Goal: Task Accomplishment & Management: Manage account settings

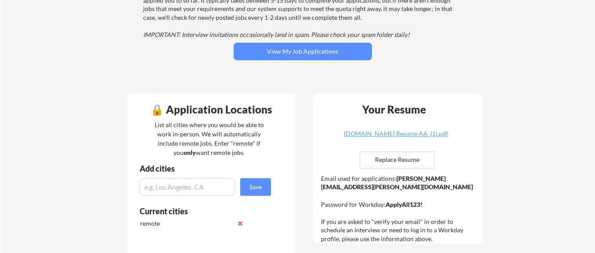
scroll to position [132, 0]
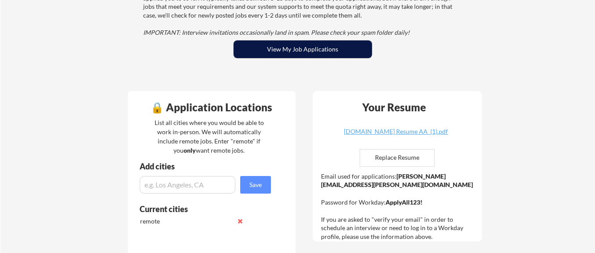
click at [331, 54] on button "View My Job Applications" at bounding box center [303, 49] width 138 height 18
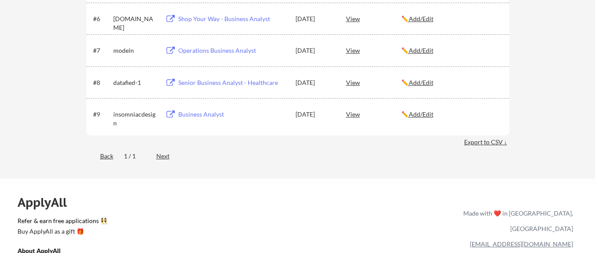
scroll to position [351, 0]
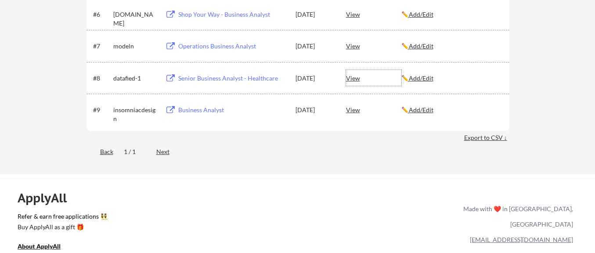
click at [354, 76] on div "View" at bounding box center [373, 78] width 55 height 16
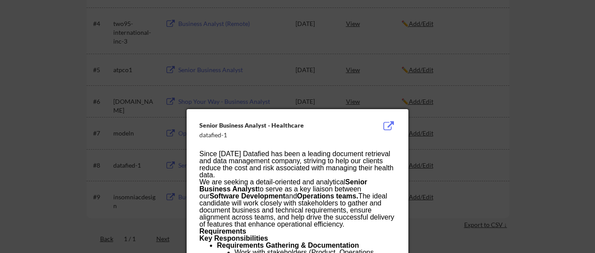
scroll to position [257, 0]
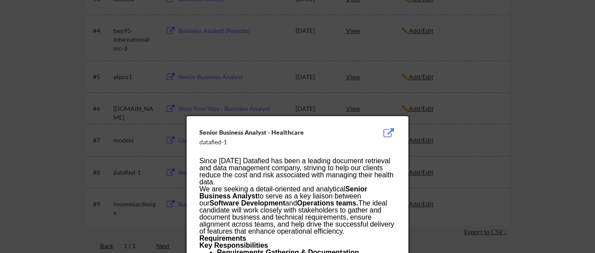
click at [537, 107] on div at bounding box center [297, 126] width 595 height 253
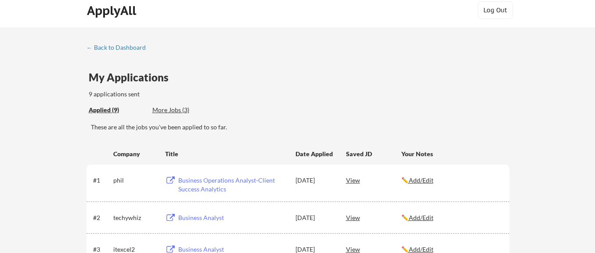
scroll to position [0, 0]
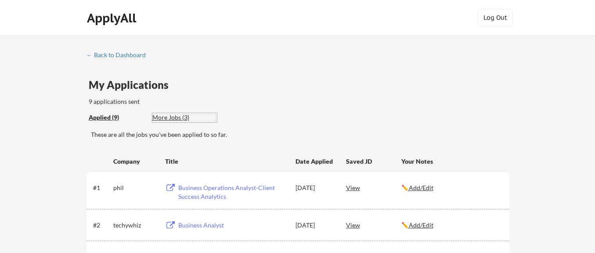
click at [177, 114] on div "More Jobs (3)" at bounding box center [184, 117] width 65 height 9
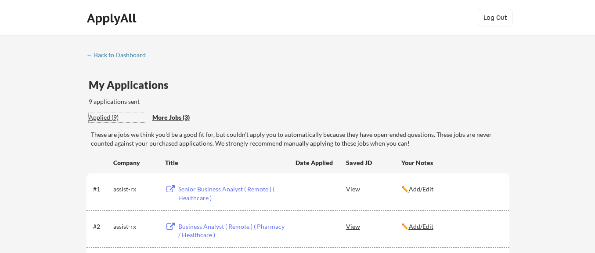
click at [101, 119] on div "Applied (9)" at bounding box center [117, 117] width 57 height 9
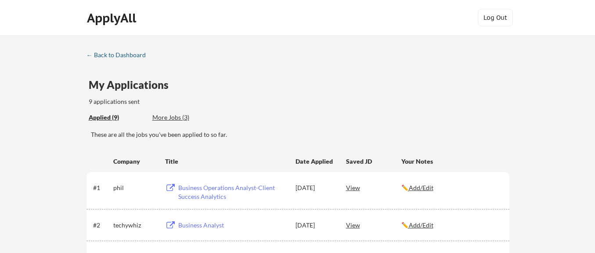
click at [112, 52] on div "← Back to Dashboard" at bounding box center [120, 55] width 66 height 6
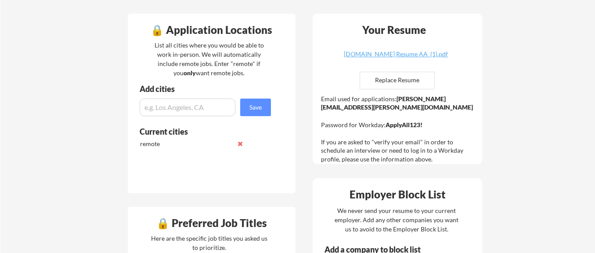
scroll to position [183, 0]
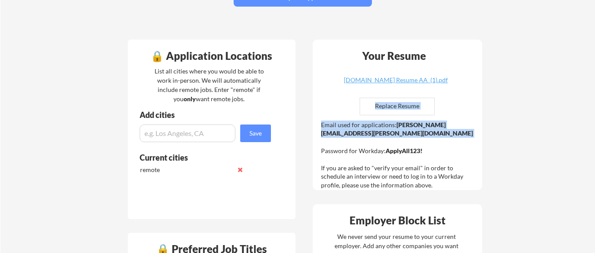
drag, startPoint x: 479, startPoint y: 127, endPoint x: 429, endPoint y: 130, distance: 50.2
click at [429, 130] on div "Your Resume [DOMAIN_NAME] Resume AA (1).pdf Replace Resume ✅ Replaced! Email us…" at bounding box center [398, 115] width 170 height 150
click at [405, 133] on div "Email used for applications: [PERSON_NAME][EMAIL_ADDRESS][PERSON_NAME][DOMAIN_N…" at bounding box center [398, 154] width 155 height 69
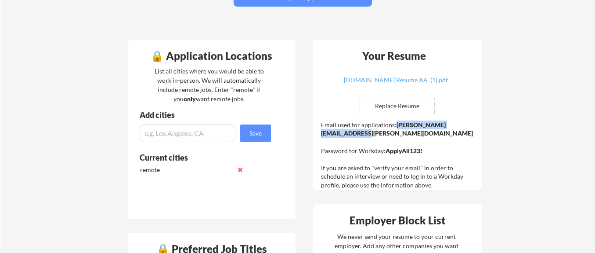
drag, startPoint x: 396, startPoint y: 126, endPoint x: 473, endPoint y: 127, distance: 77.3
click at [473, 127] on strong "[PERSON_NAME][EMAIL_ADDRESS][PERSON_NAME][DOMAIN_NAME]" at bounding box center [397, 129] width 152 height 16
copy strong "[PERSON_NAME][EMAIL_ADDRESS][PERSON_NAME][DOMAIN_NAME]"
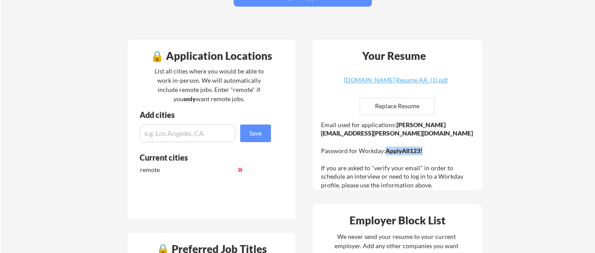
drag, startPoint x: 386, startPoint y: 143, endPoint x: 430, endPoint y: 141, distance: 44.4
click at [434, 144] on div "Email used for applications: [PERSON_NAME][EMAIL_ADDRESS][PERSON_NAME][DOMAIN_N…" at bounding box center [398, 154] width 155 height 69
copy strong "ApplyAll123!"
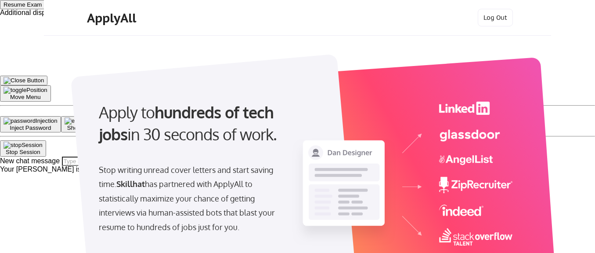
select select ""product""
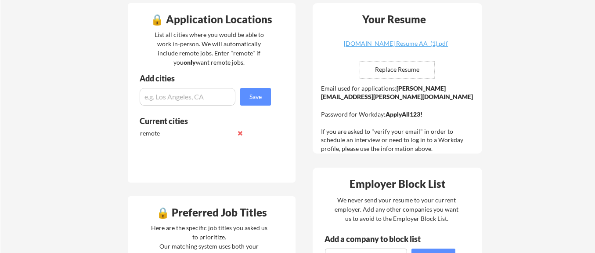
scroll to position [176, 0]
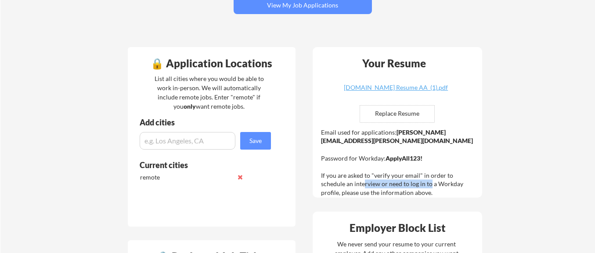
drag, startPoint x: 340, startPoint y: 178, endPoint x: 404, endPoint y: 176, distance: 63.7
click at [404, 176] on div "Email used for applications: [PERSON_NAME][EMAIL_ADDRESS][PERSON_NAME][DOMAIN_N…" at bounding box center [398, 162] width 155 height 69
drag, startPoint x: 387, startPoint y: 147, endPoint x: 425, endPoint y: 148, distance: 37.8
click at [425, 148] on div "Email used for applications: patricia.lewis@mailflux.com Password for Workday: …" at bounding box center [398, 162] width 155 height 69
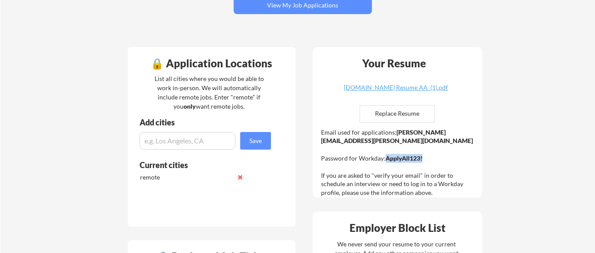
copy strong "ApplyAll123!"
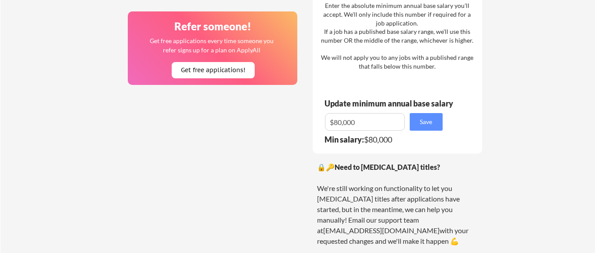
scroll to position [615, 0]
